Goal: Information Seeking & Learning: Learn about a topic

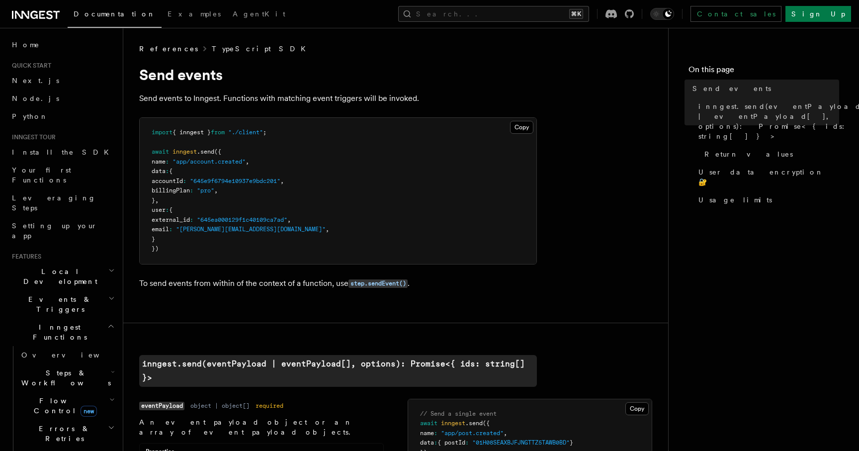
click at [215, 52] on link "TypeScript SDK" at bounding box center [262, 49] width 100 height 10
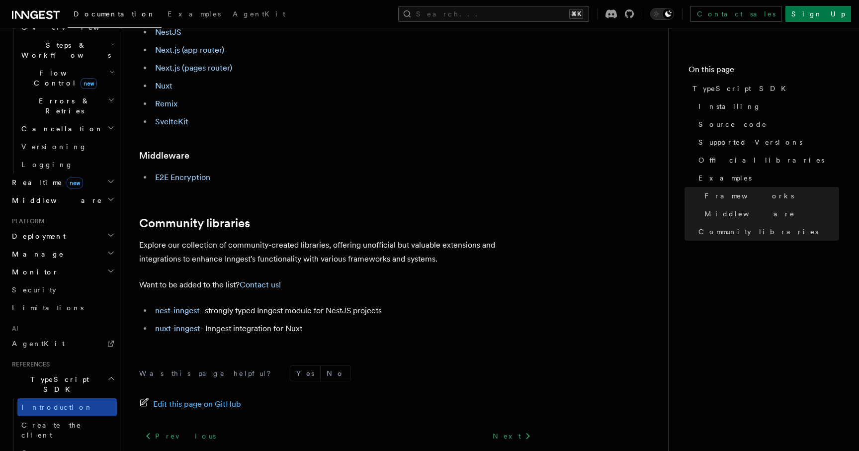
scroll to position [336, 0]
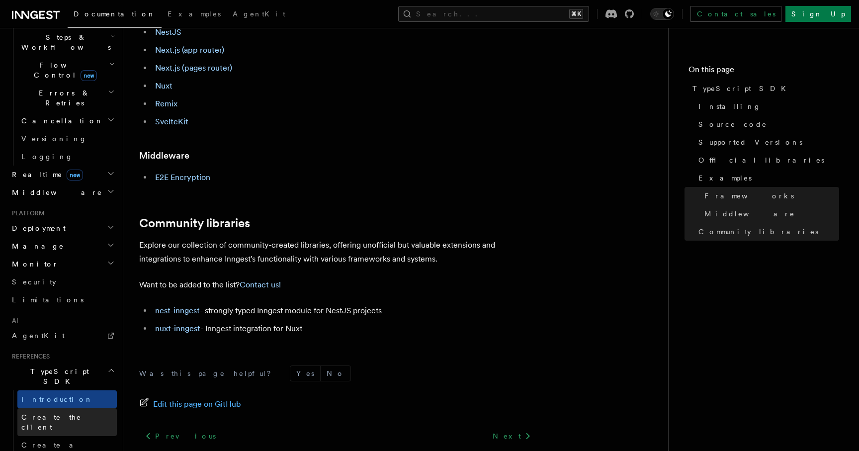
click at [64, 413] on span "Create the client" at bounding box center [51, 422] width 60 height 18
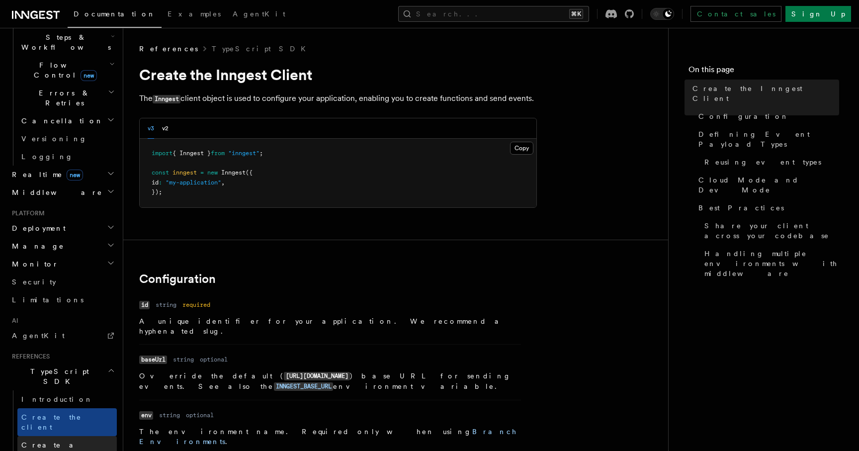
click at [63, 436] on link "Create a function" at bounding box center [66, 450] width 99 height 28
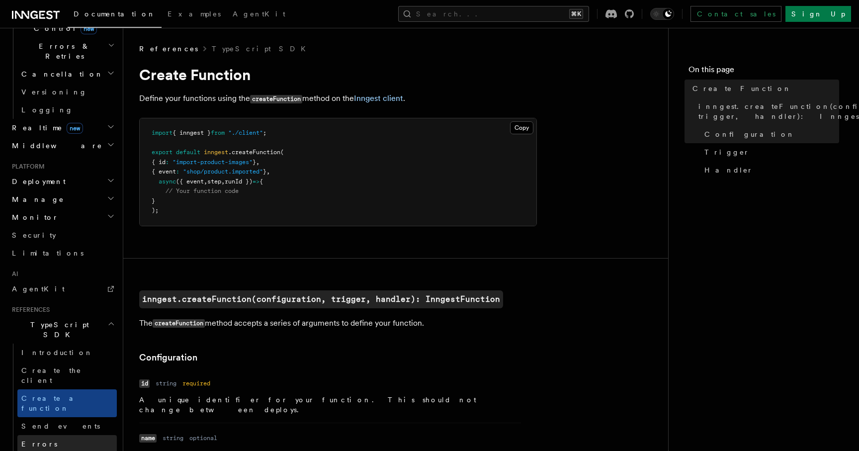
scroll to position [385, 0]
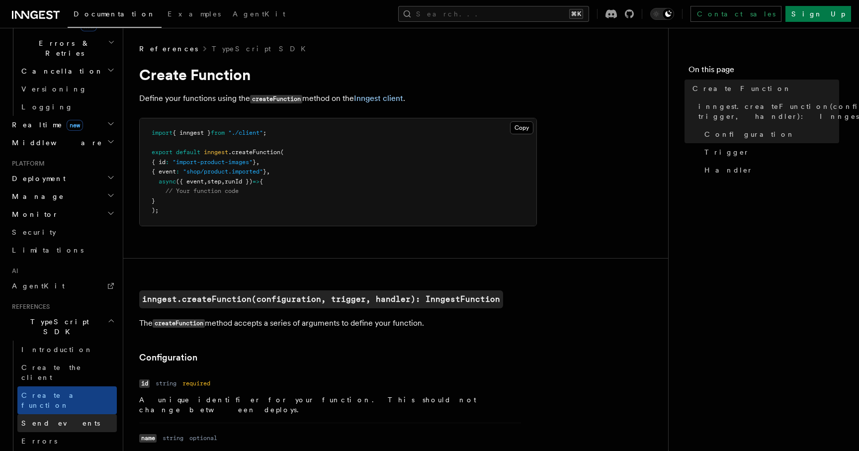
click at [46, 419] on span "Send events" at bounding box center [60, 423] width 79 height 8
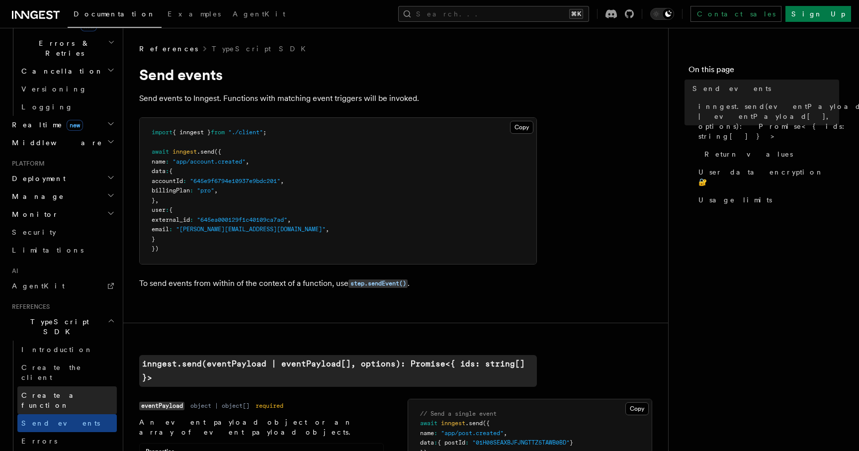
click at [50, 391] on span "Create a function" at bounding box center [50, 400] width 59 height 18
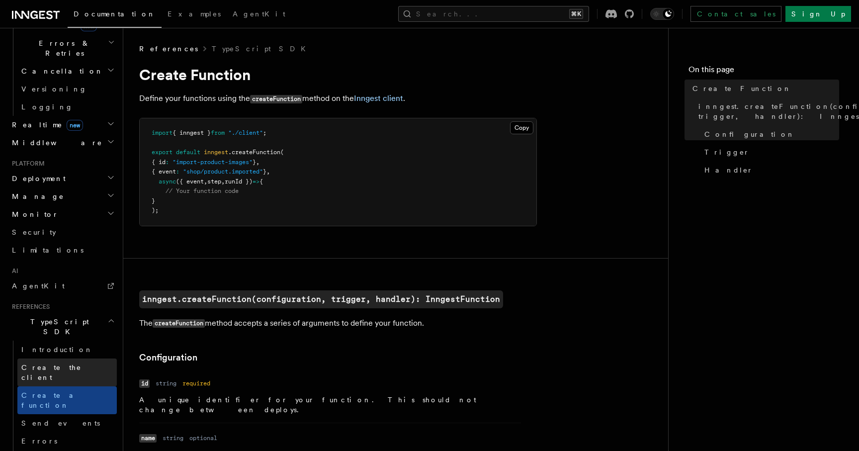
click at [52, 363] on span "Create the client" at bounding box center [51, 372] width 60 height 18
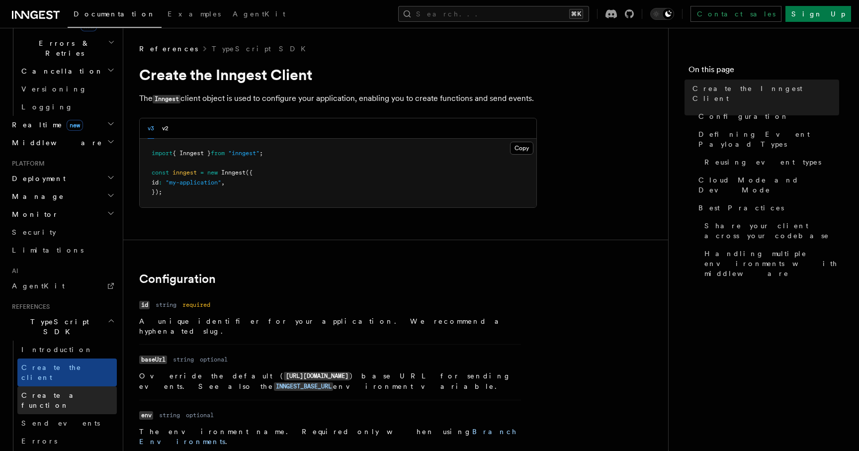
click at [51, 391] on span "Create a function" at bounding box center [50, 400] width 59 height 18
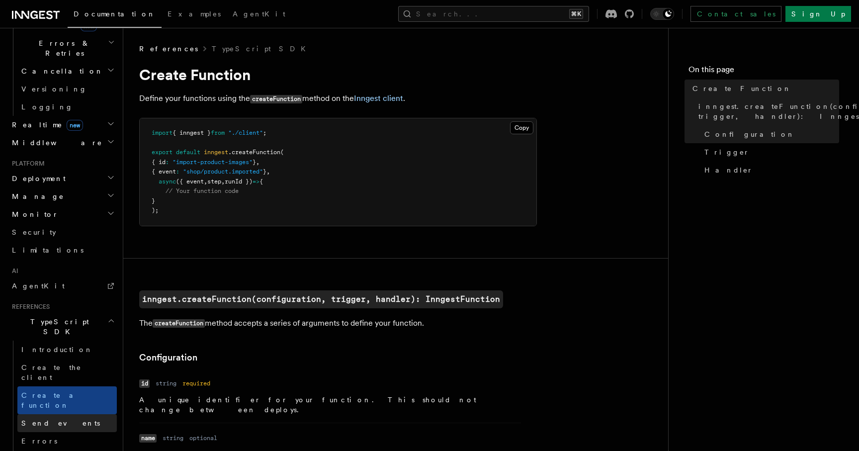
click at [52, 418] on span "Send events" at bounding box center [60, 423] width 79 height 10
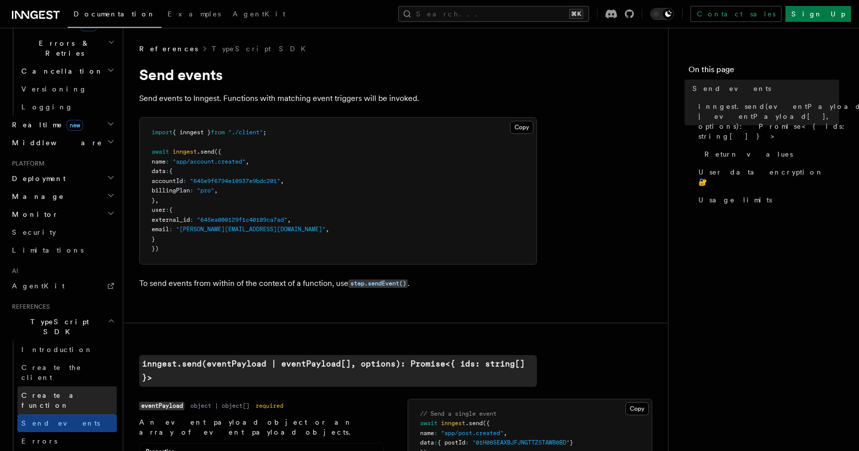
click at [58, 391] on span "Create a function" at bounding box center [50, 400] width 59 height 18
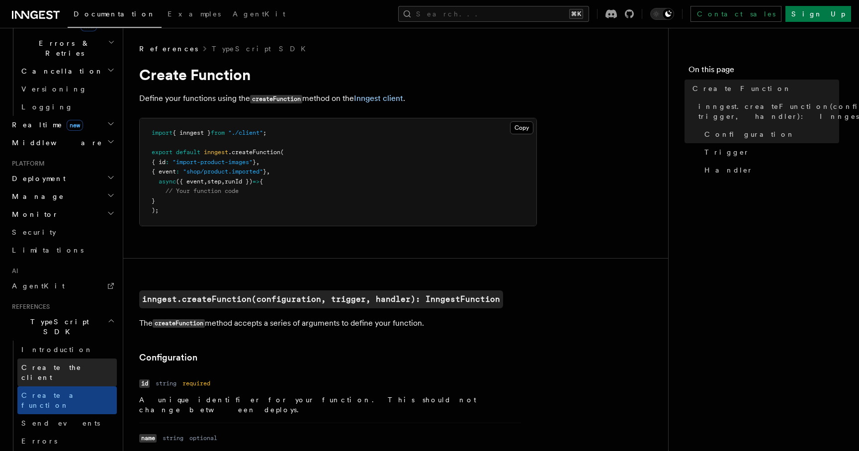
click at [65, 363] on span "Create the client" at bounding box center [51, 372] width 60 height 18
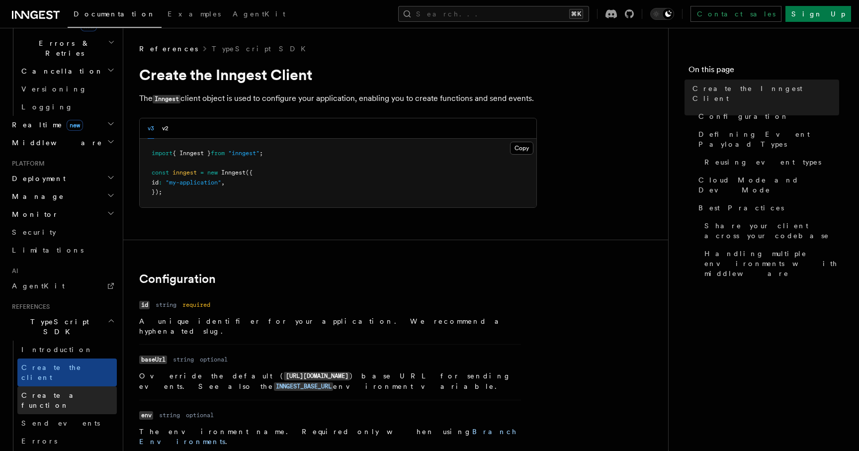
click at [62, 391] on span "Create a function" at bounding box center [50, 400] width 59 height 18
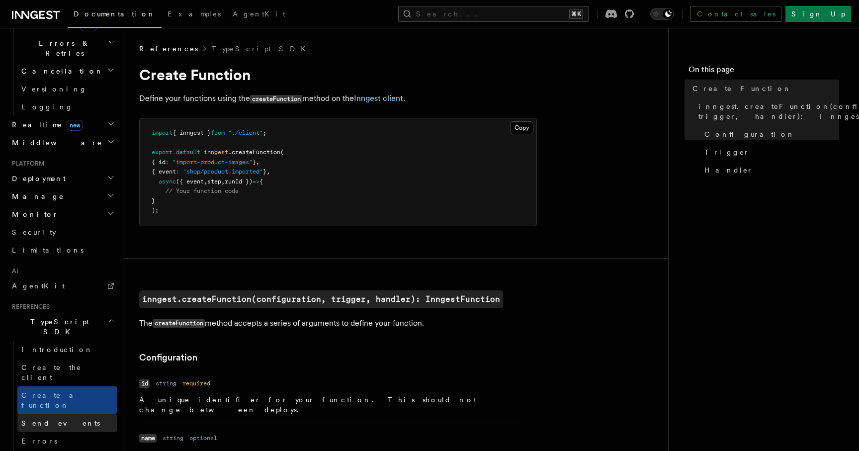
click at [61, 414] on link "Send events" at bounding box center [66, 423] width 99 height 18
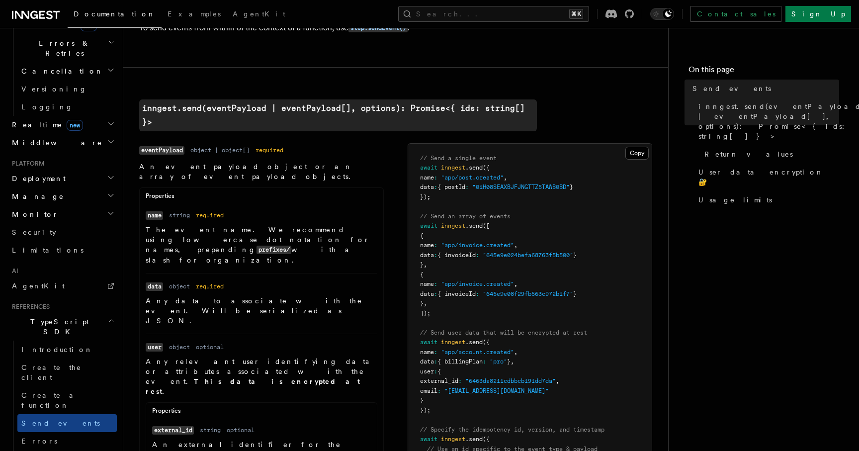
scroll to position [267, 0]
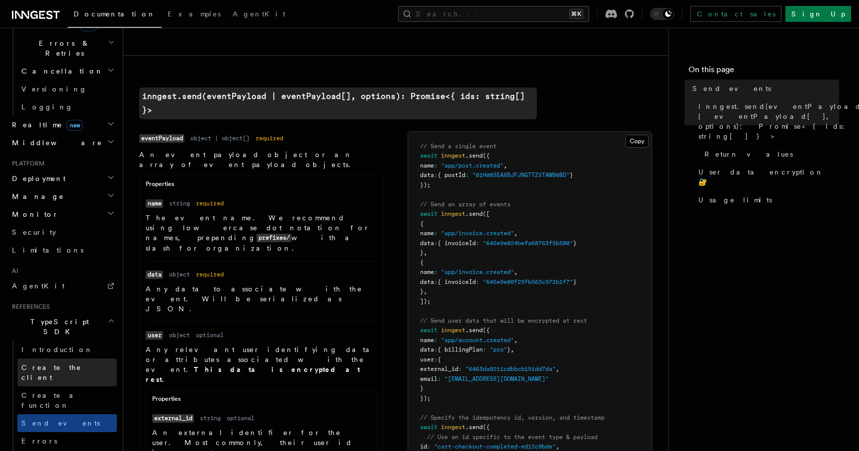
click at [41, 363] on span "Create the client" at bounding box center [51, 372] width 60 height 18
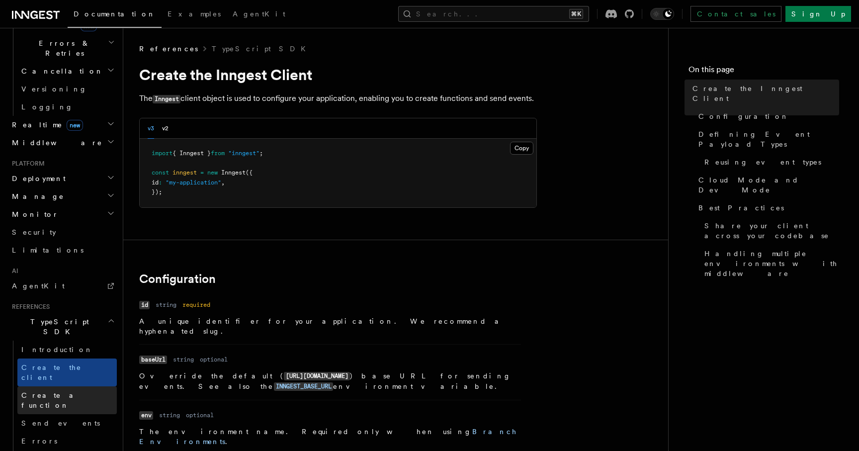
click at [48, 386] on link "Create a function" at bounding box center [66, 400] width 99 height 28
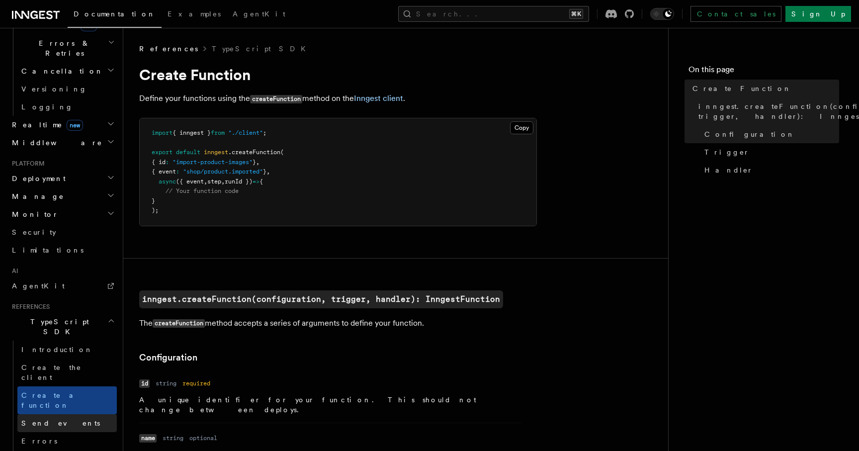
click at [56, 418] on span "Send events" at bounding box center [60, 423] width 79 height 10
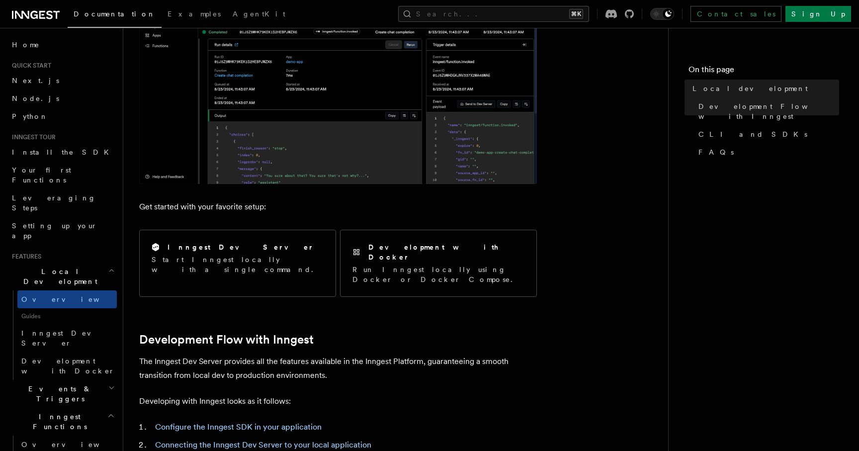
scroll to position [251, 0]
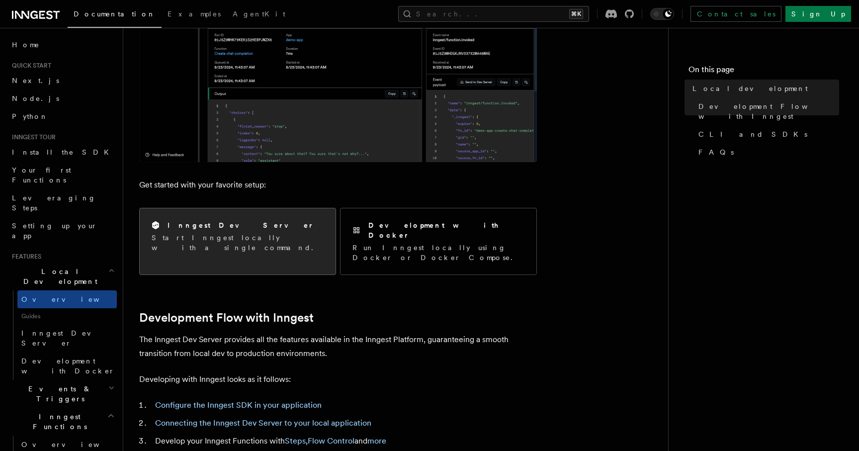
click at [317, 241] on div "Inngest Dev Server Start Inngest locally with a single command." at bounding box center [238, 236] width 196 height 56
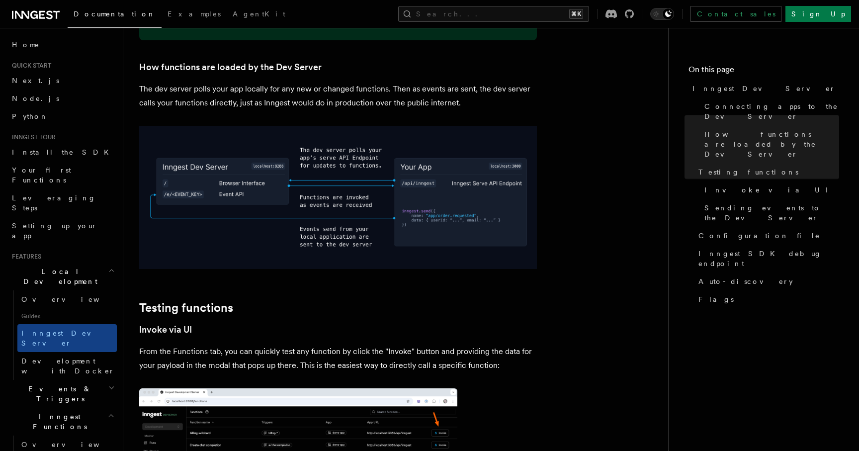
scroll to position [1146, 0]
